Goal: Find specific page/section: Find specific page/section

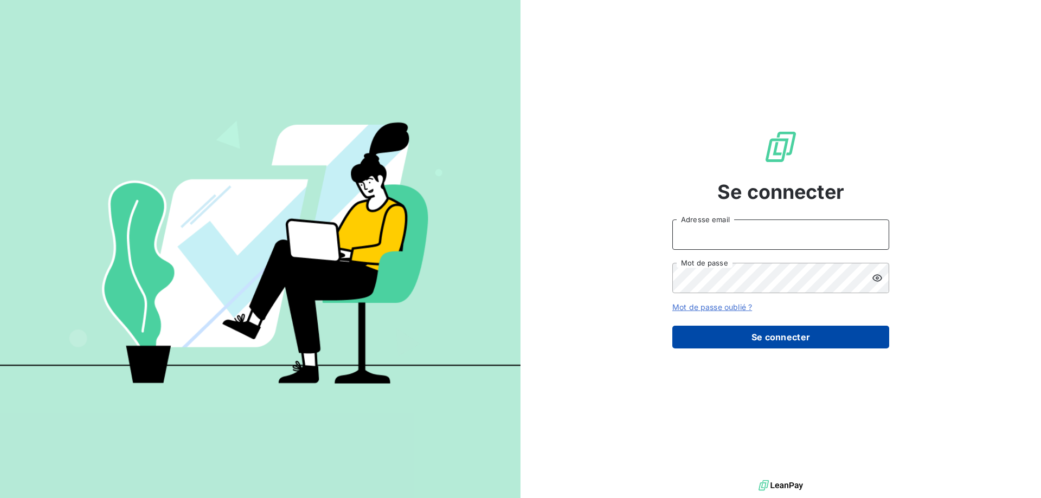
type input "[EMAIL_ADDRESS][DOMAIN_NAME]"
click at [790, 340] on button "Se connecter" at bounding box center [780, 337] width 217 height 23
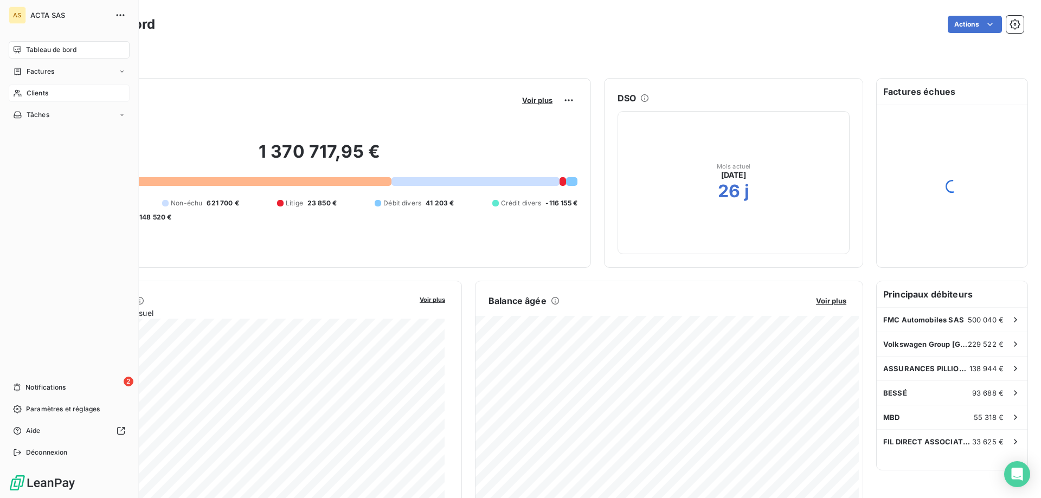
click at [41, 95] on span "Clients" at bounding box center [38, 93] width 22 height 10
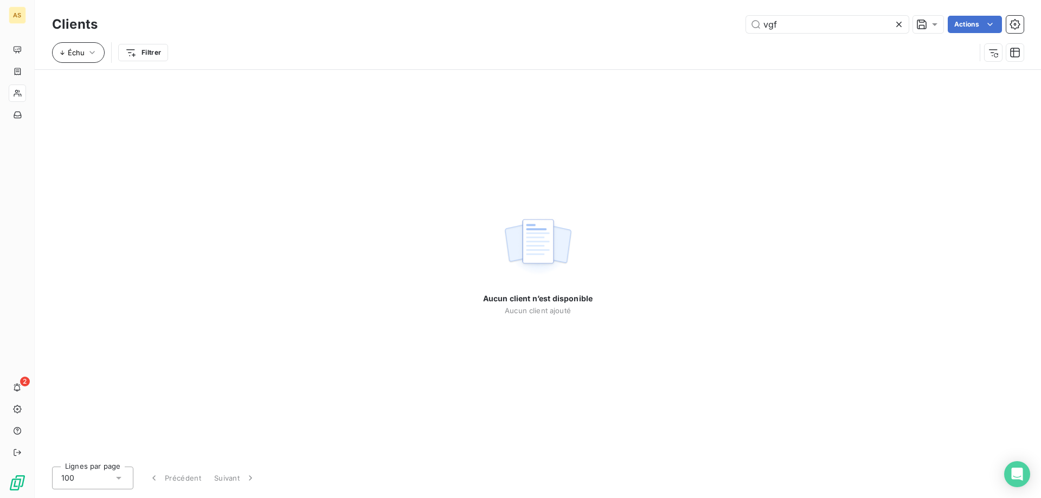
type input "vgf"
click at [83, 57] on button "Échu" at bounding box center [78, 52] width 53 height 21
click at [137, 95] on div "Échu" at bounding box center [132, 85] width 146 height 23
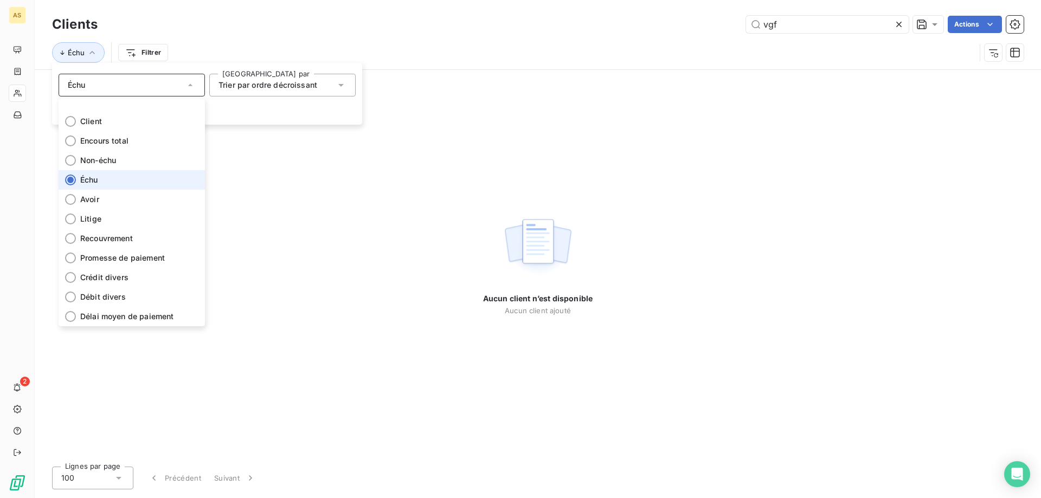
click at [134, 91] on div "Échu" at bounding box center [132, 85] width 146 height 23
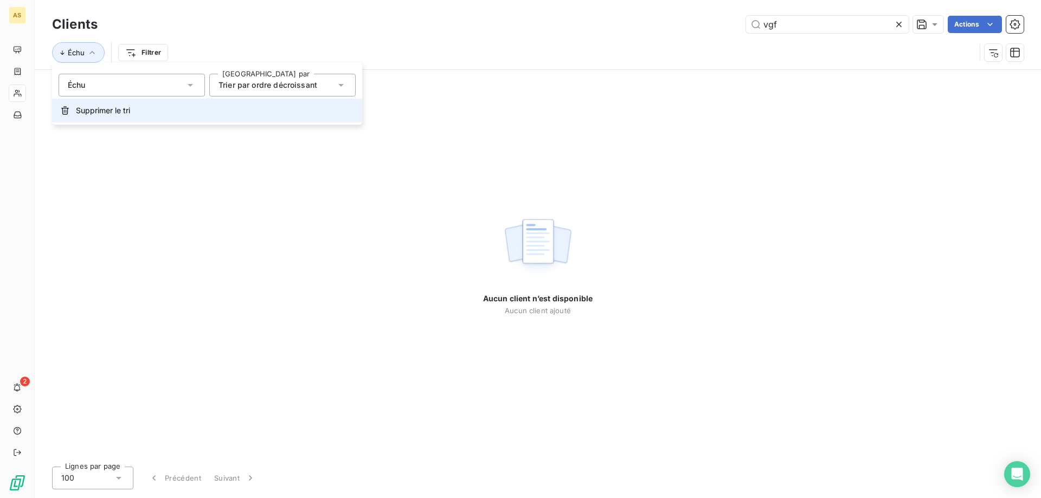
click at [115, 110] on span "Supprimer le tri" at bounding box center [103, 110] width 54 height 11
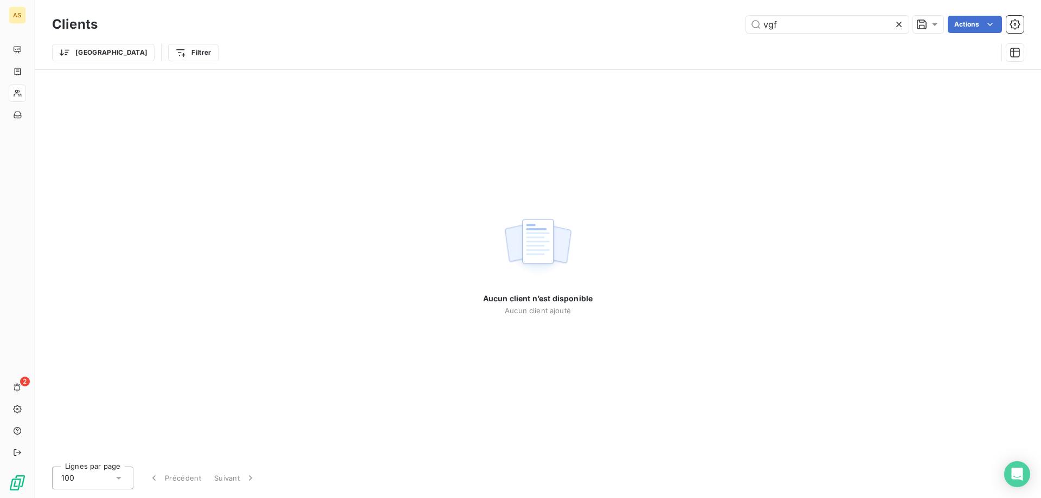
click at [897, 25] on icon at bounding box center [898, 24] width 5 height 5
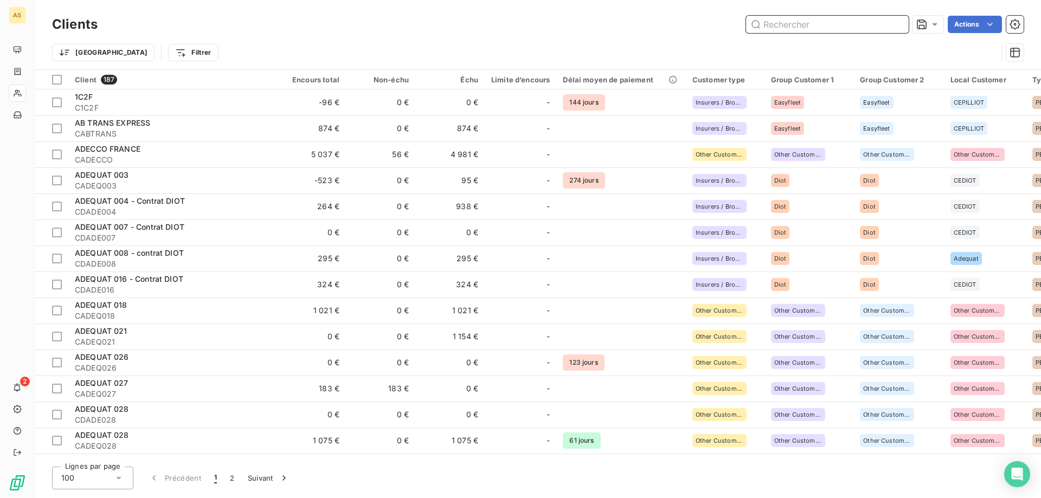
click at [799, 20] on input "text" at bounding box center [827, 24] width 163 height 17
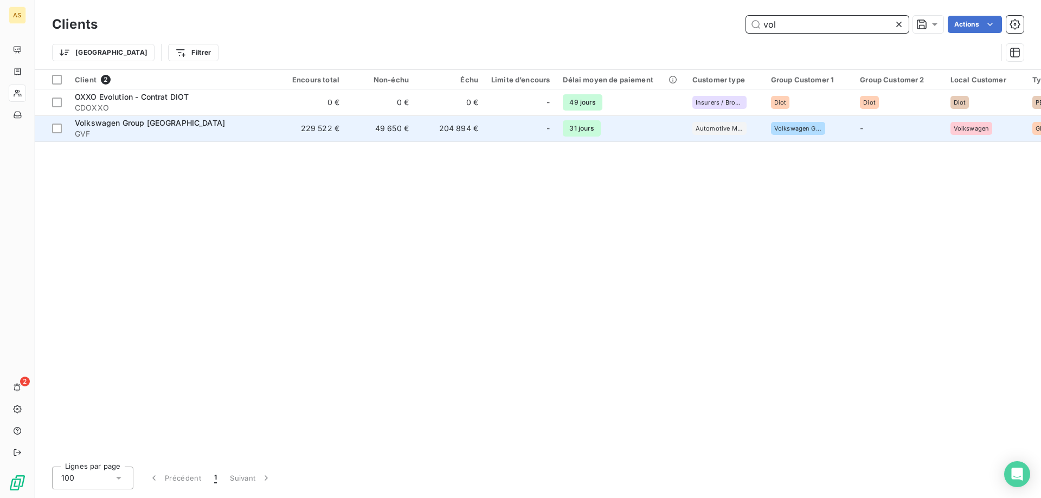
type input "vol"
click at [127, 123] on span "Volkswagen Group [GEOGRAPHIC_DATA]" at bounding box center [150, 122] width 150 height 9
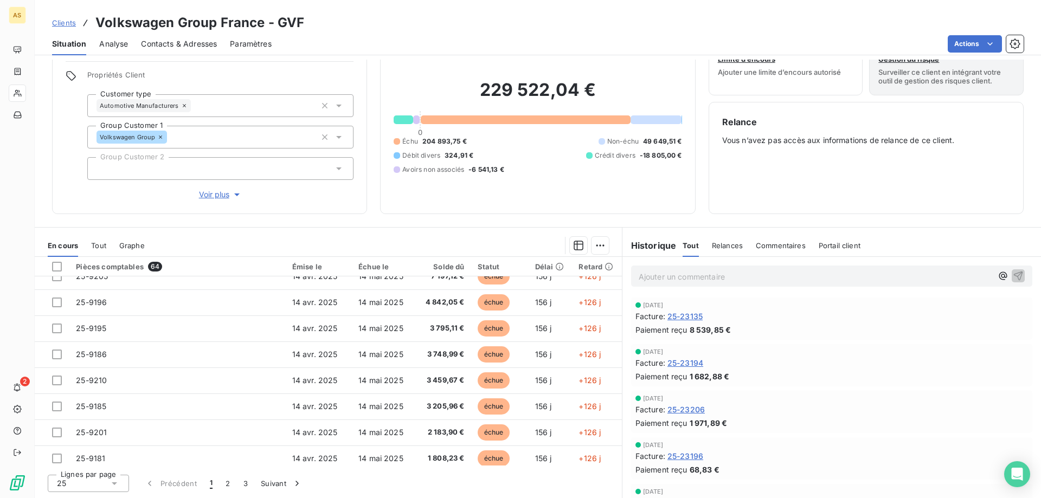
scroll to position [263, 0]
